Goal: Task Accomplishment & Management: Use online tool/utility

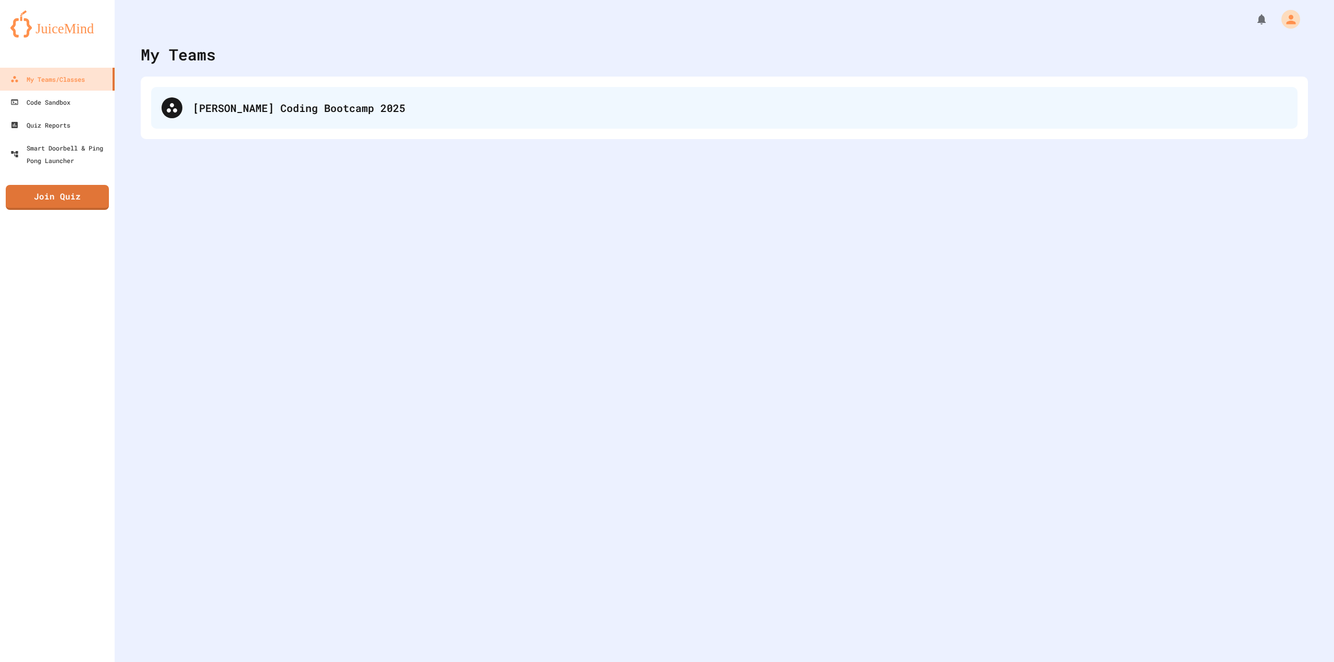
click at [316, 128] on div "[PERSON_NAME] Coding Bootcamp 2025" at bounding box center [724, 108] width 1146 height 42
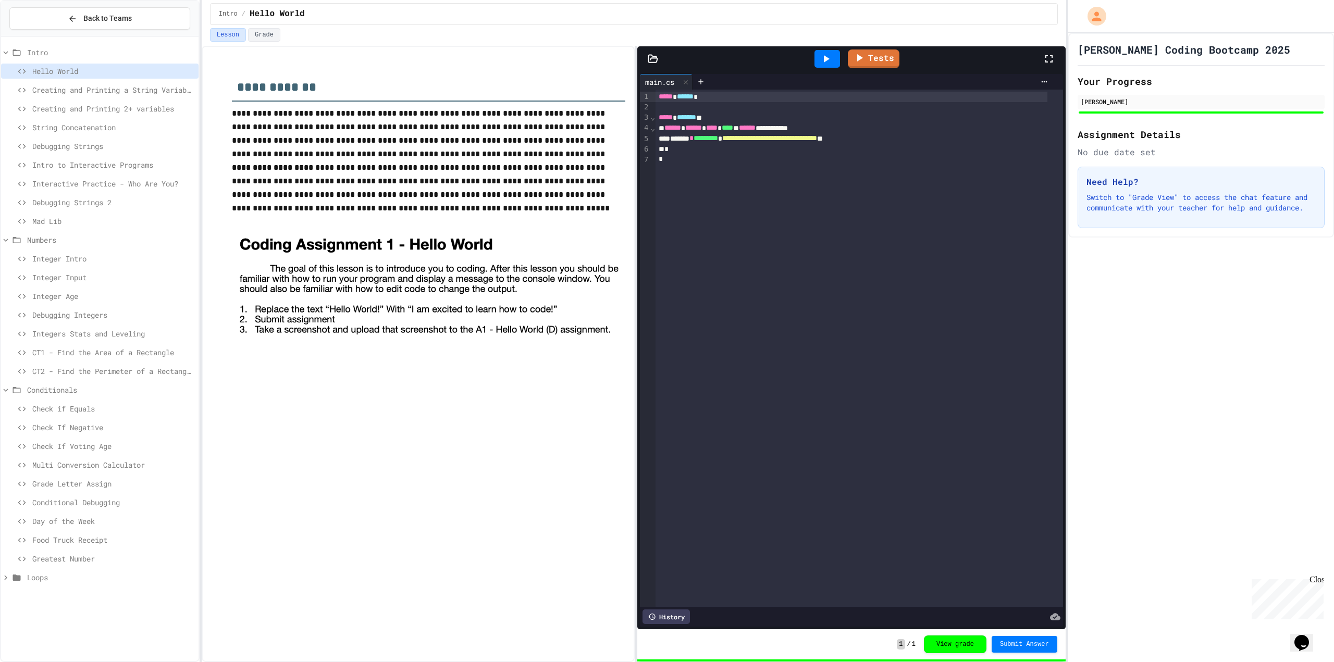
click at [130, 349] on span "CT1 - Find the Area of a Rectangle" at bounding box center [113, 352] width 162 height 11
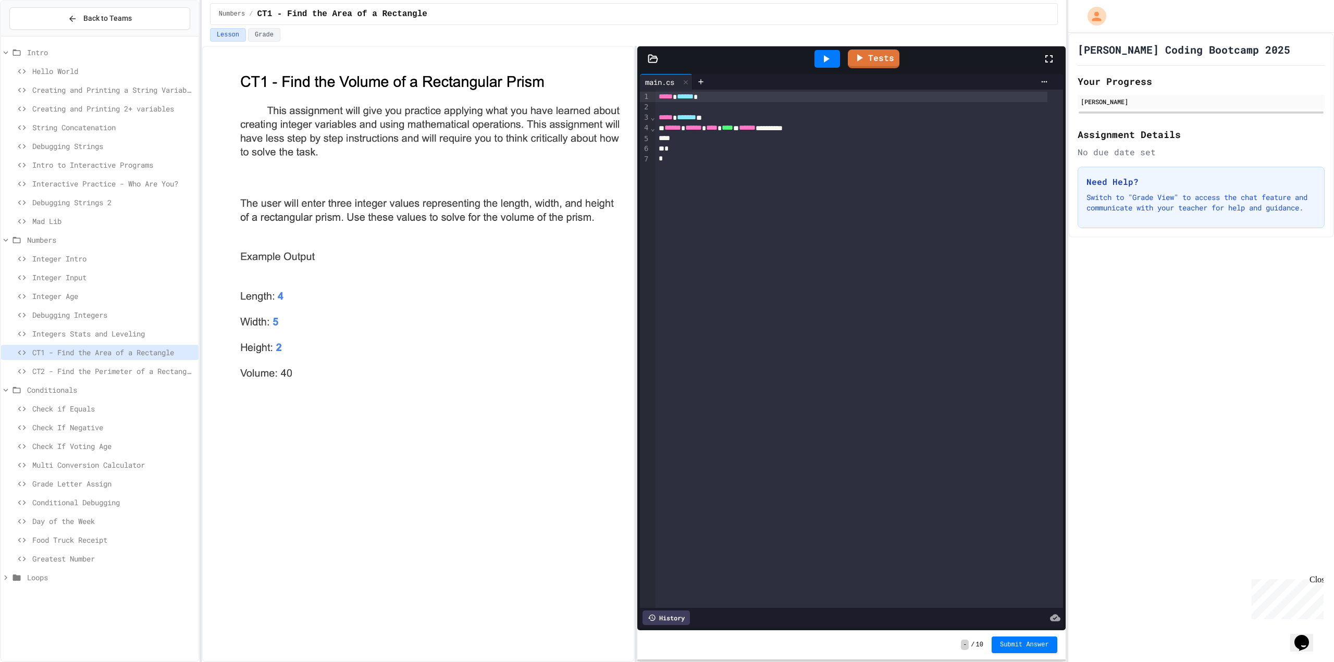
click at [721, 142] on div at bounding box center [852, 138] width 392 height 10
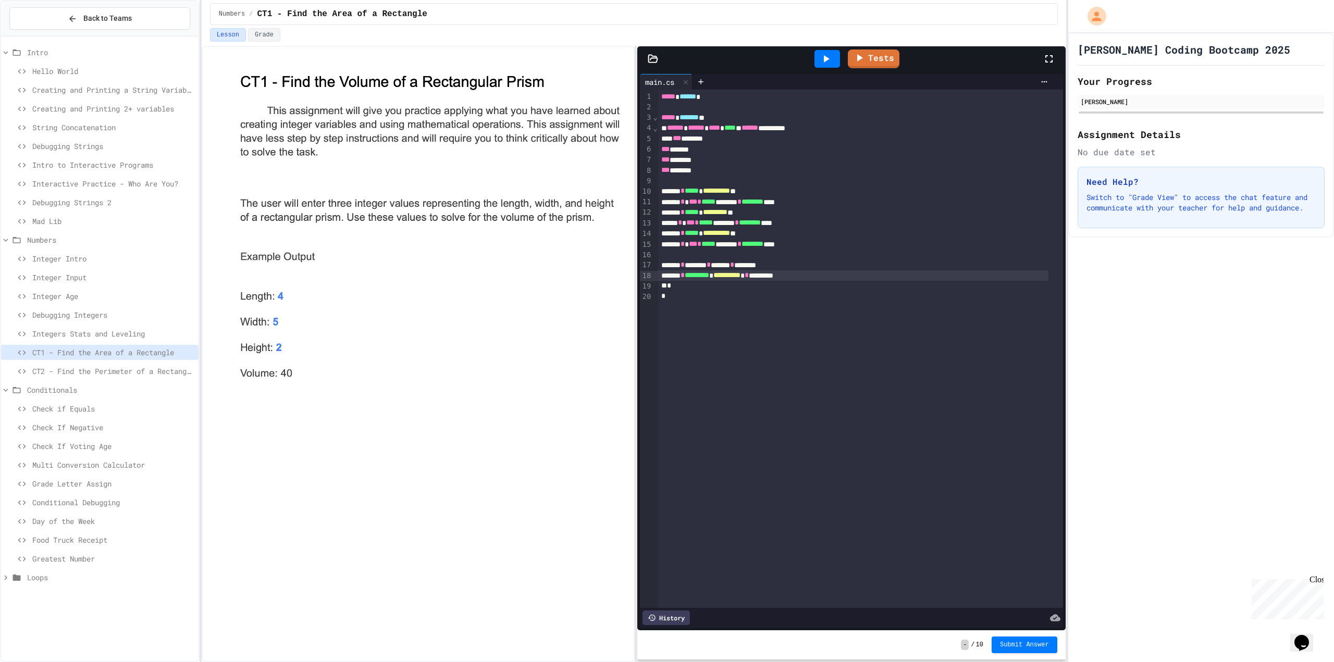
click at [677, 152] on div "*** ******" at bounding box center [853, 149] width 390 height 10
click at [868, 60] on link "Tests" at bounding box center [873, 57] width 52 height 19
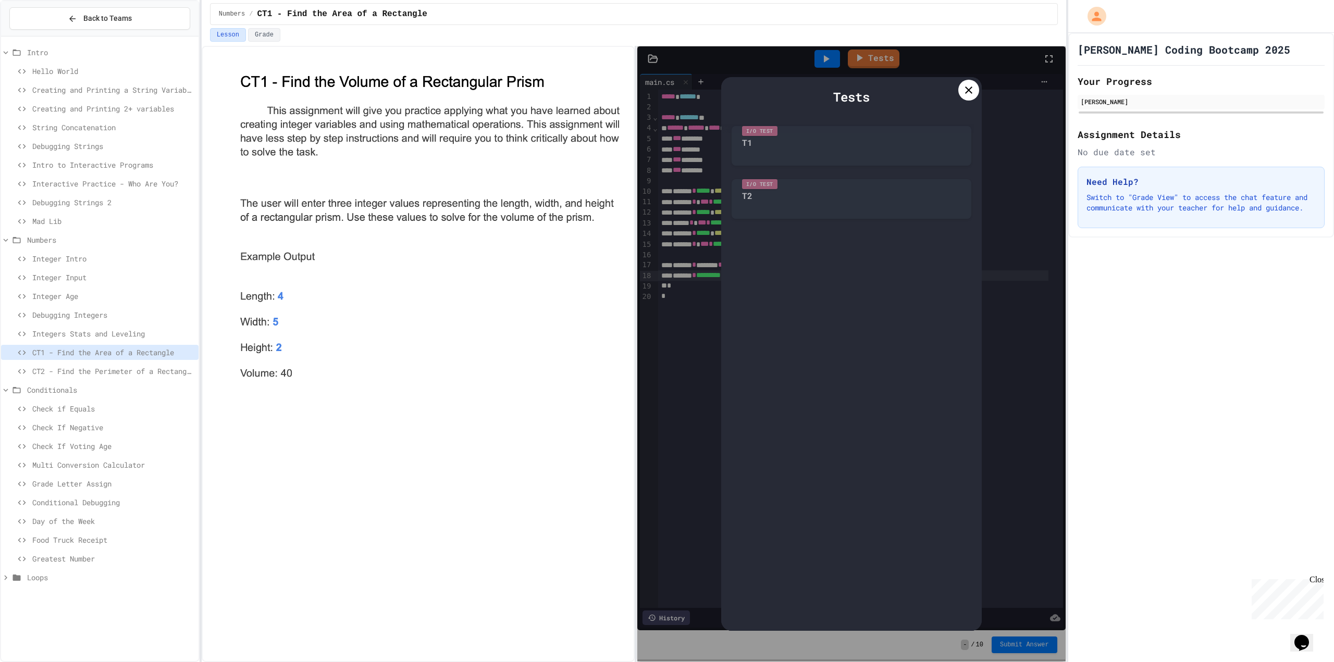
click at [850, 119] on div at bounding box center [851, 115] width 261 height 10
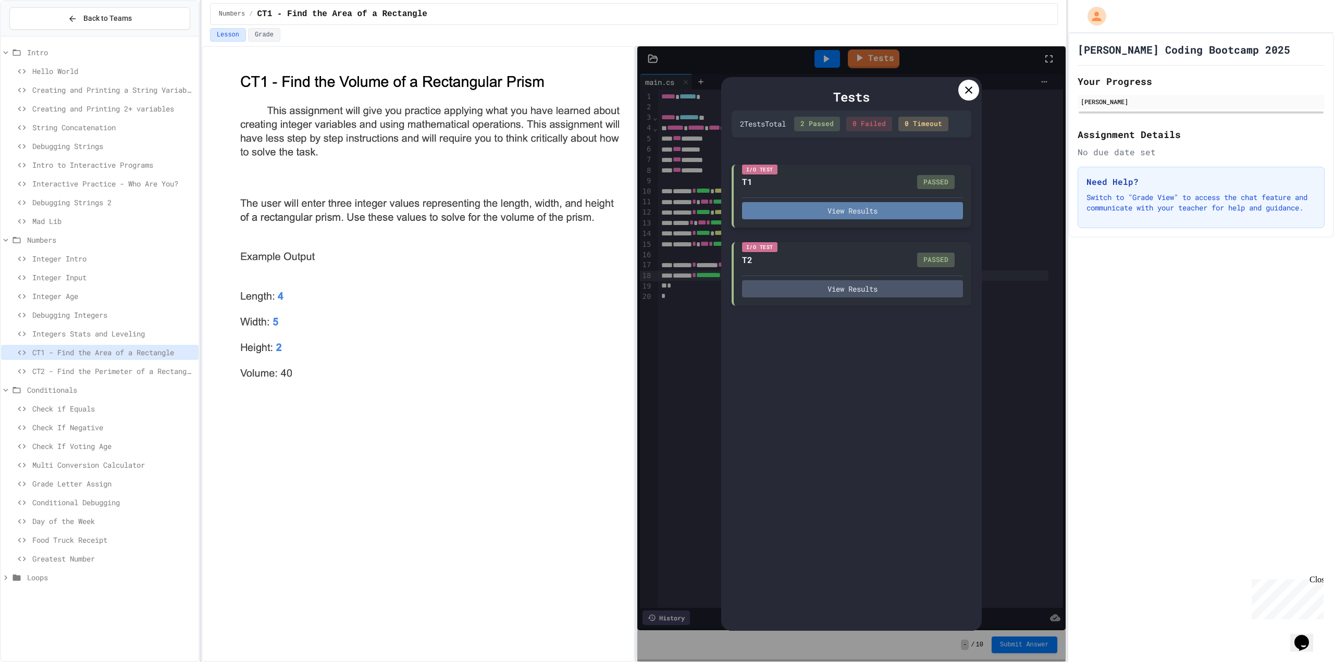
click at [894, 215] on button "View Results" at bounding box center [852, 210] width 221 height 17
click at [969, 90] on icon at bounding box center [968, 90] width 7 height 7
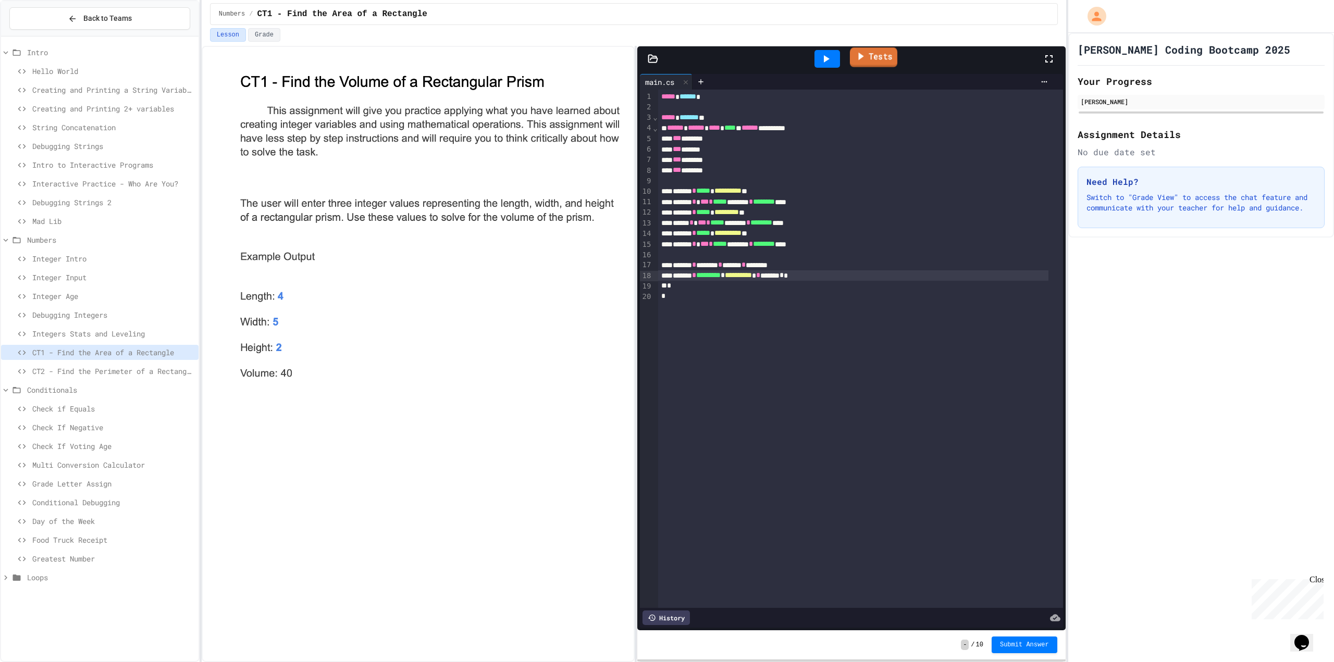
click at [884, 64] on link "Tests" at bounding box center [872, 57] width 47 height 20
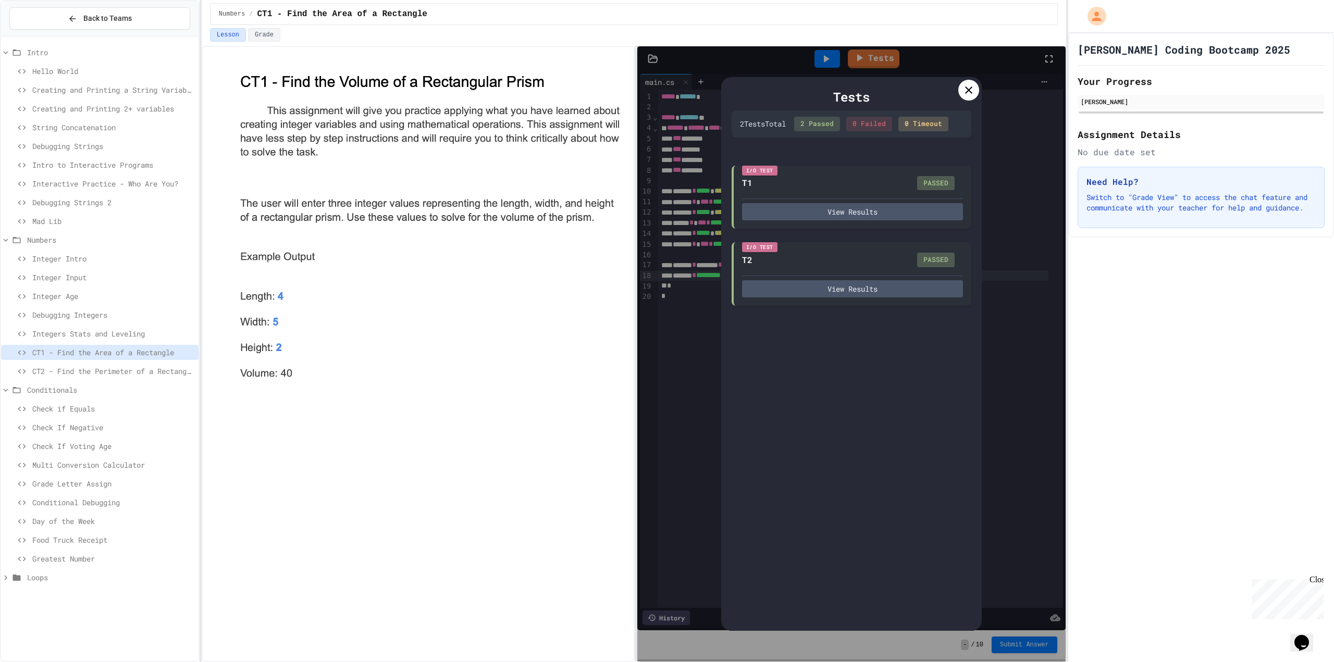
click at [967, 92] on icon at bounding box center [968, 90] width 7 height 7
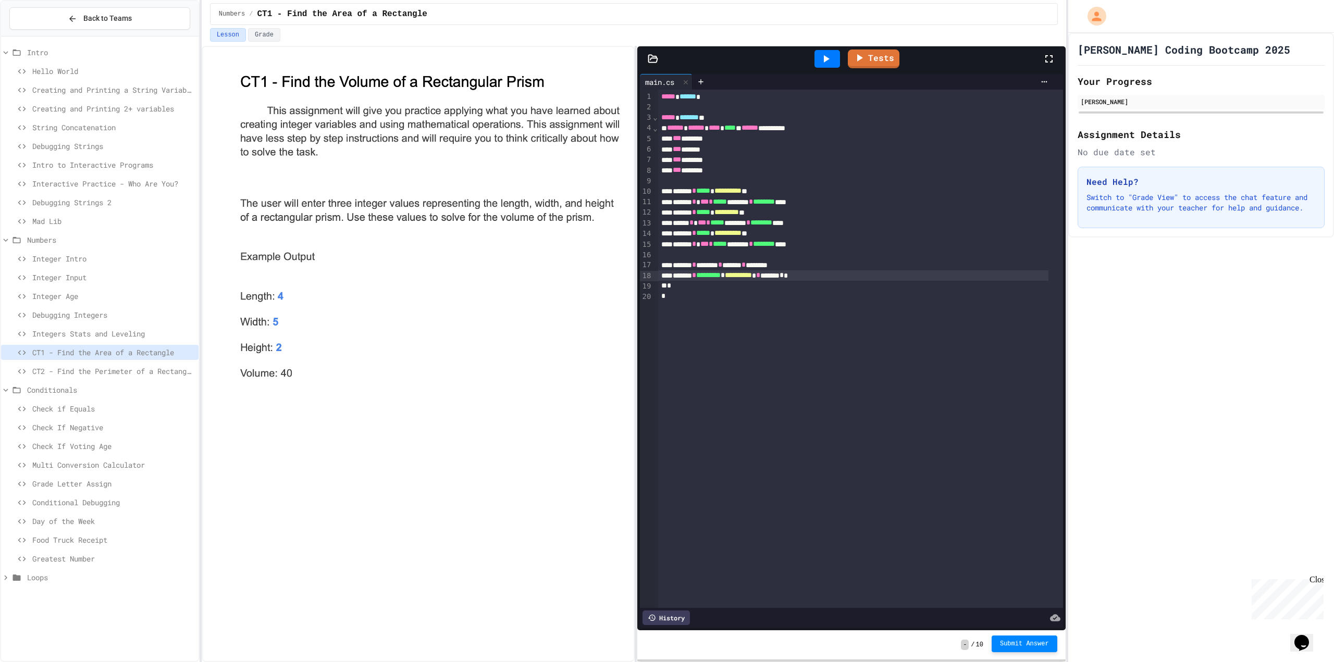
click at [1014, 646] on span "Submit Answer" at bounding box center [1024, 644] width 49 height 8
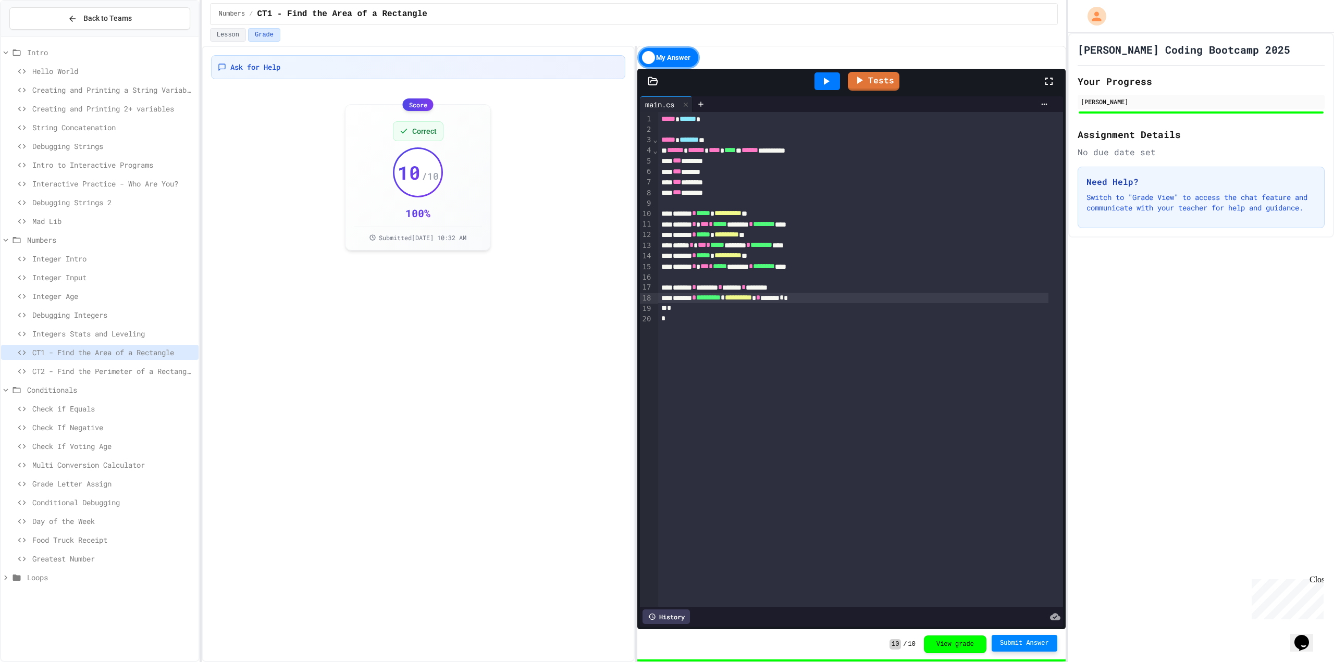
click at [145, 373] on span "CT2 - Find the Perimeter of a Rectangle" at bounding box center [113, 371] width 162 height 11
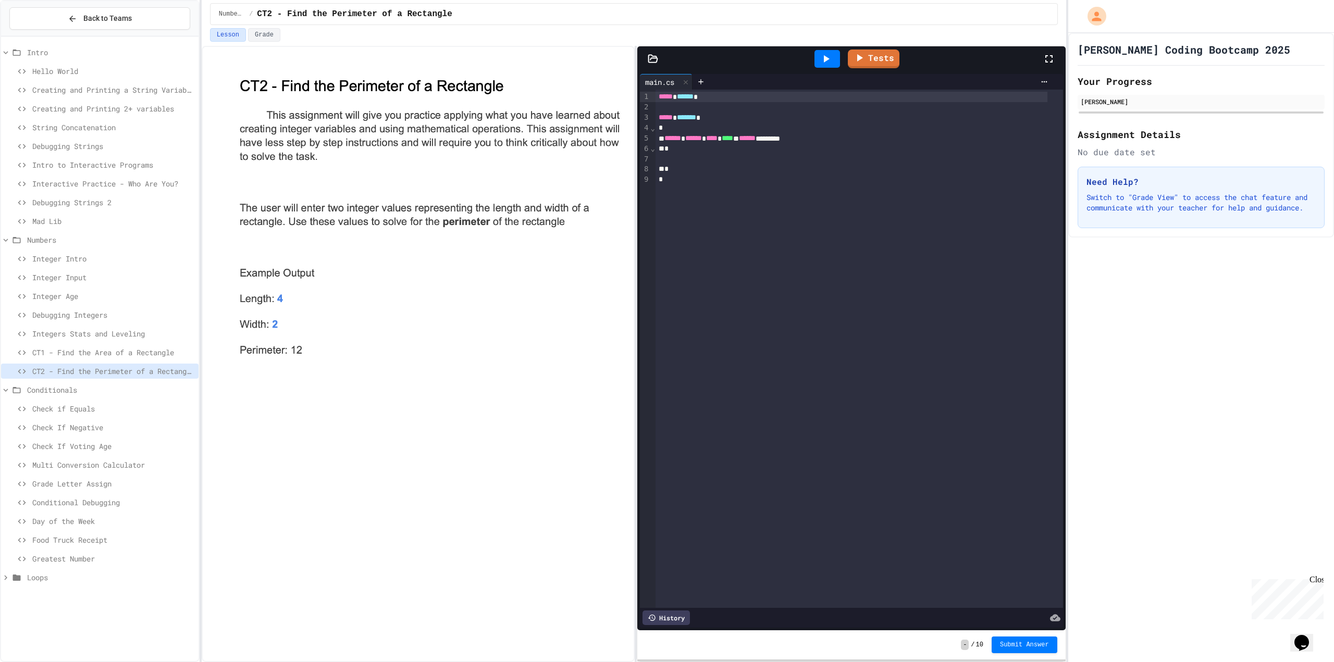
click at [785, 154] on div at bounding box center [860, 159] width 408 height 10
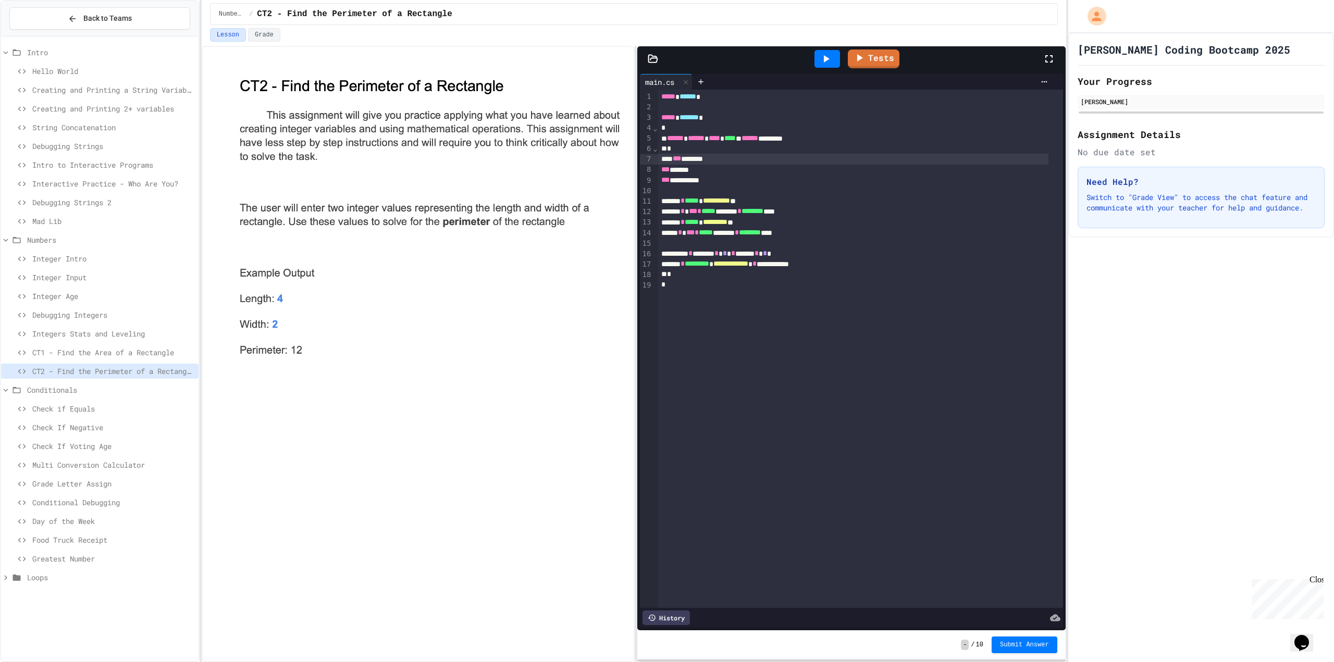
click at [749, 164] on div "*** *******" at bounding box center [853, 159] width 390 height 10
click at [750, 173] on div "*** ******" at bounding box center [853, 170] width 390 height 10
click at [870, 60] on link "Tests" at bounding box center [873, 59] width 52 height 19
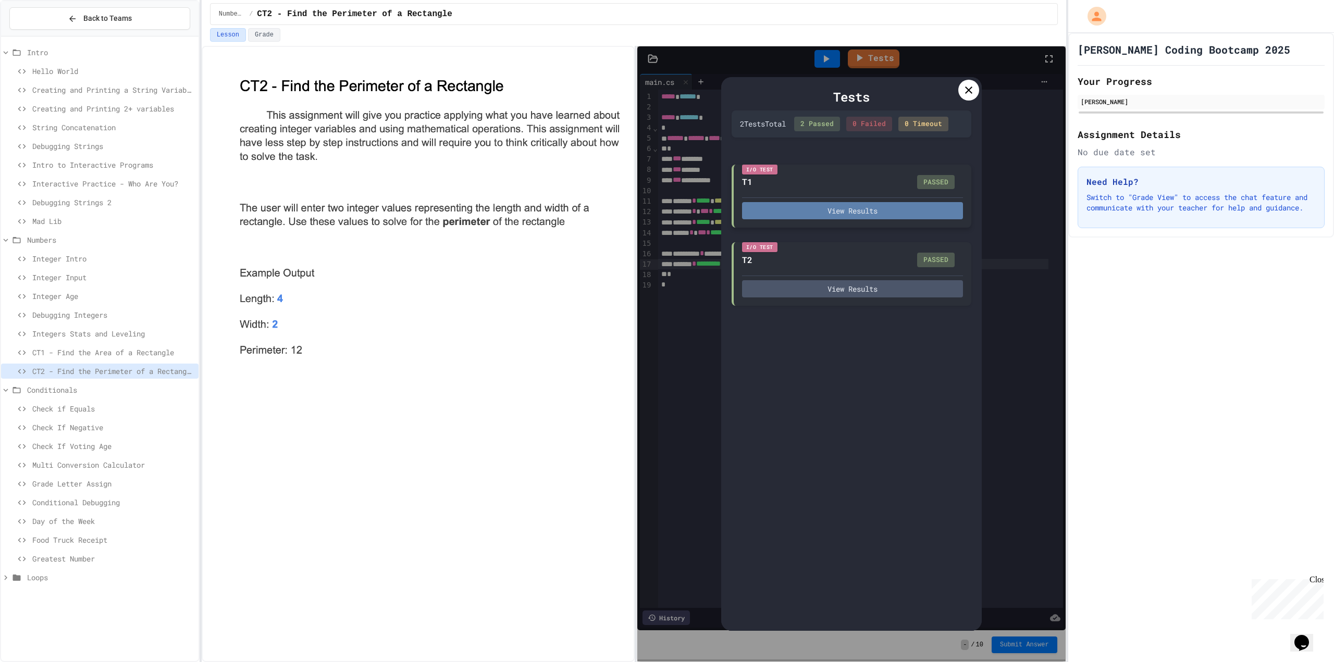
click at [858, 206] on button "View Results" at bounding box center [852, 210] width 221 height 17
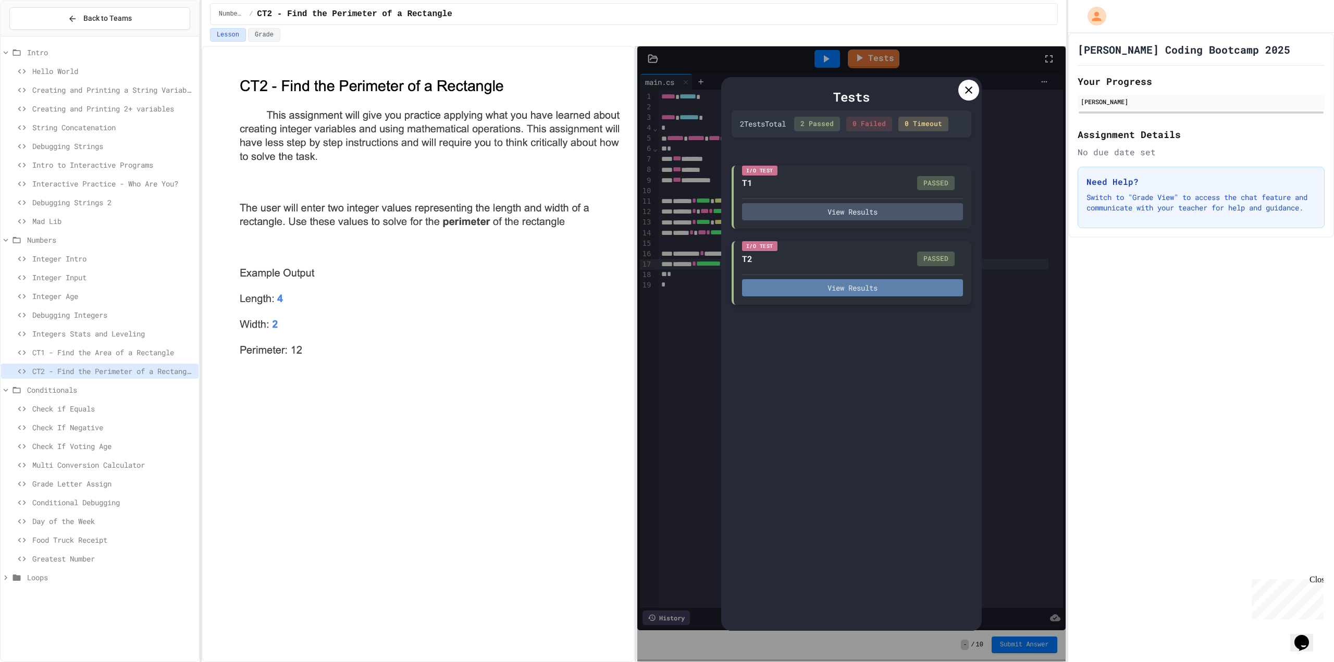
click at [855, 288] on button "View Results" at bounding box center [852, 287] width 221 height 17
click at [970, 85] on icon at bounding box center [969, 90] width 13 height 13
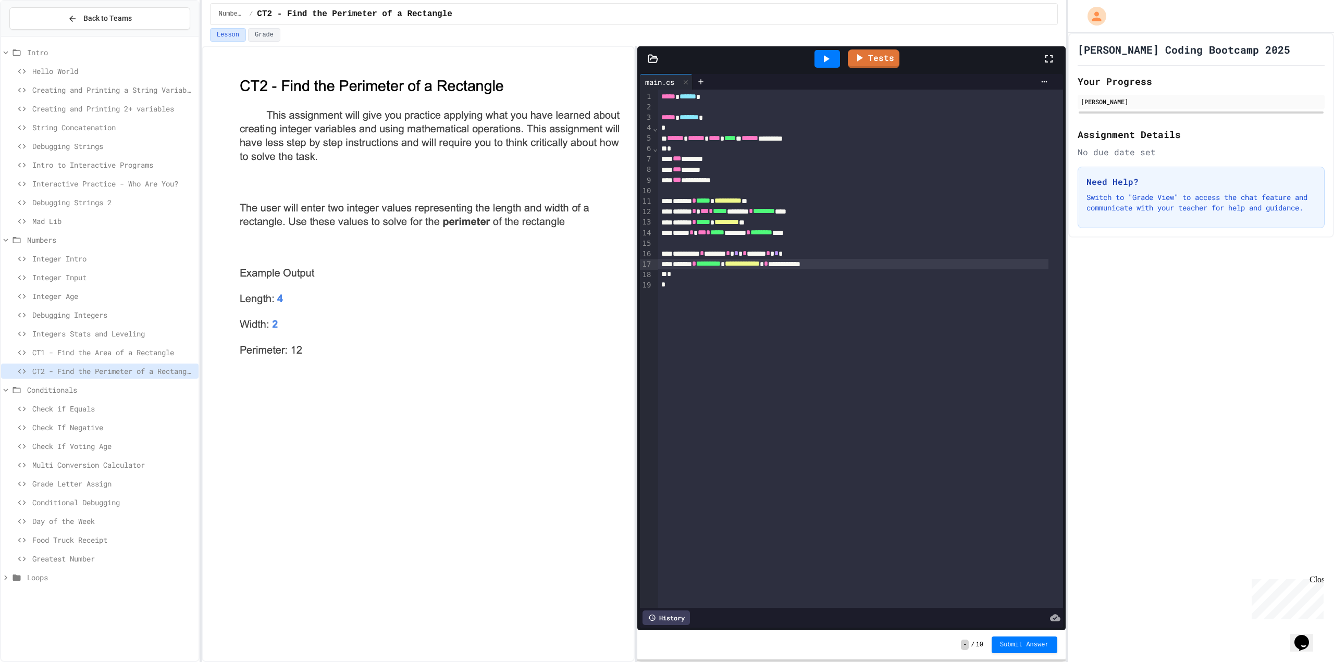
click at [1023, 643] on span "Submit Answer" at bounding box center [1024, 645] width 49 height 8
